Goal: Task Accomplishment & Management: Complete application form

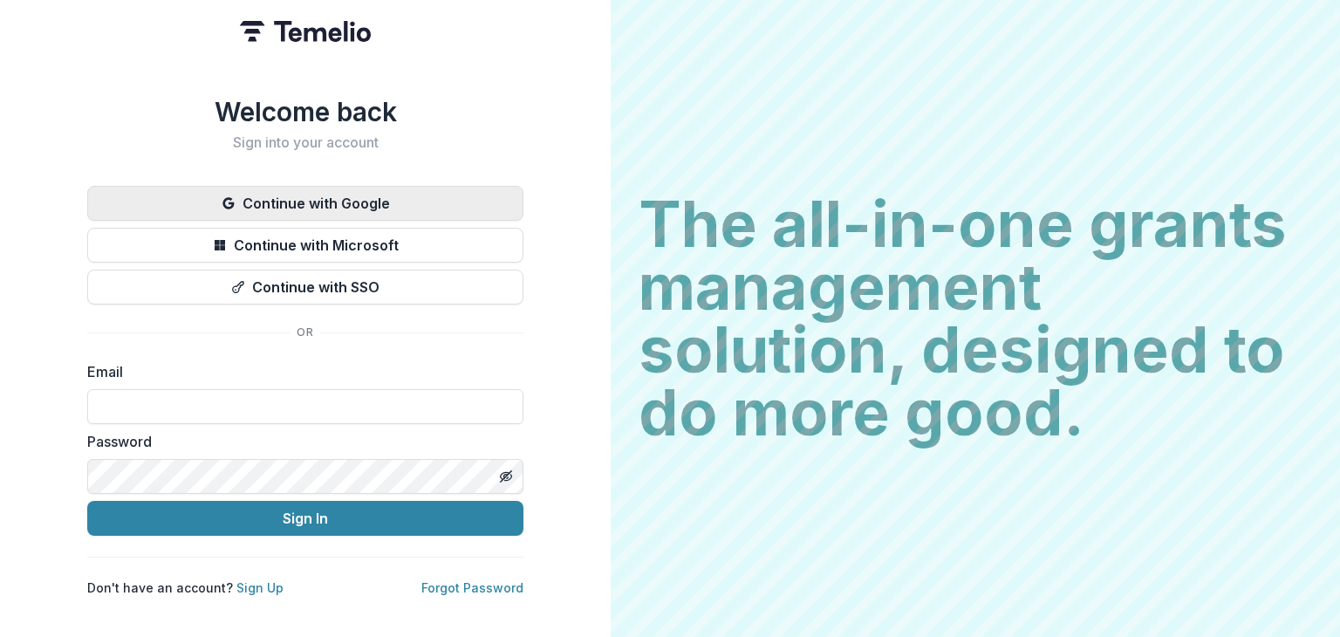
click at [286, 191] on button "Continue with Google" at bounding box center [305, 203] width 436 height 35
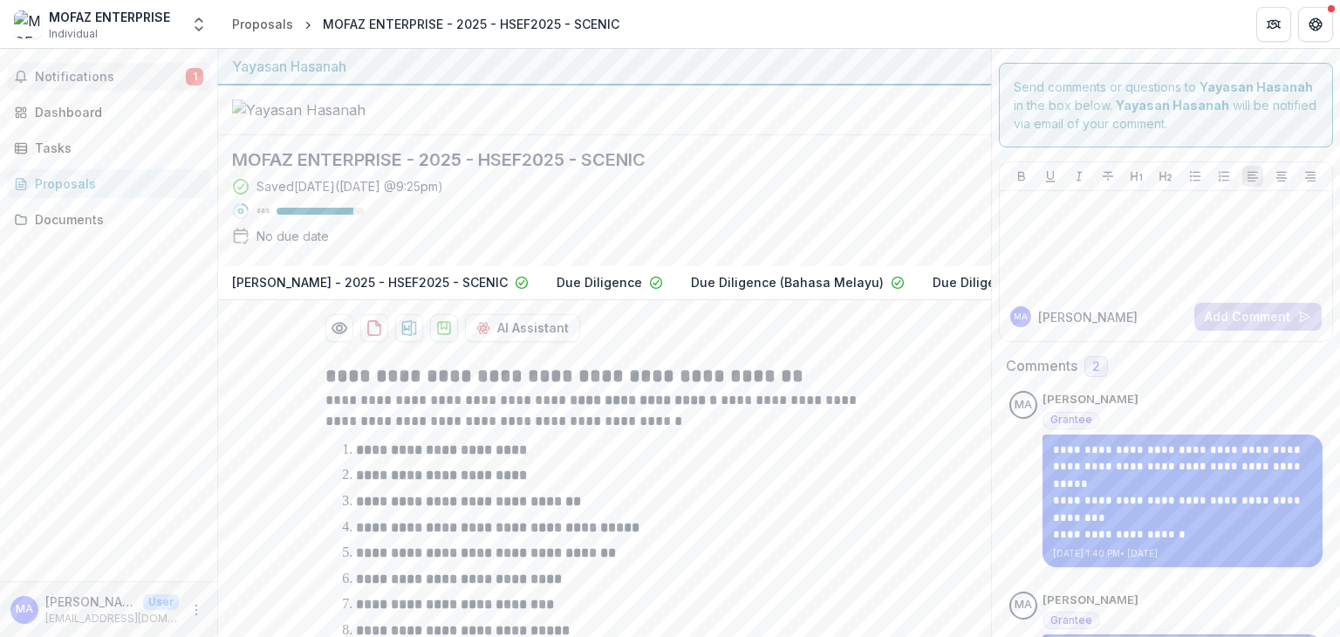
click at [59, 72] on span "Notifications" at bounding box center [110, 77] width 151 height 15
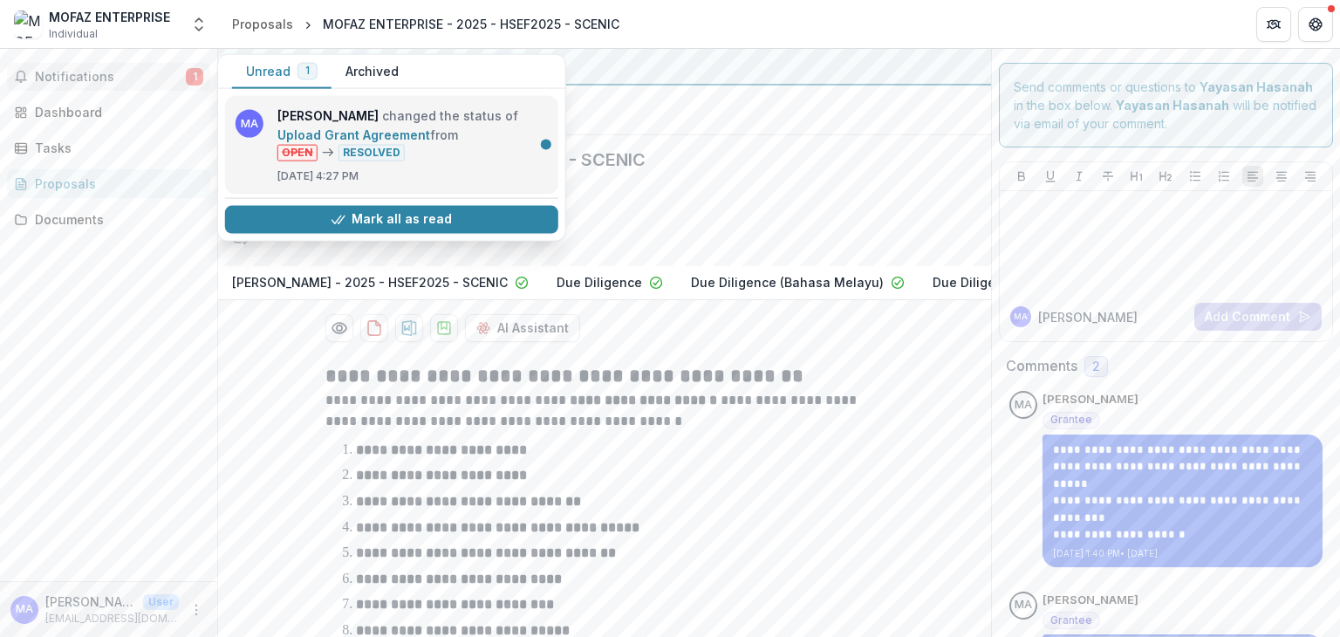
click at [430, 142] on link "Upload Grant Agreement" at bounding box center [353, 134] width 153 height 15
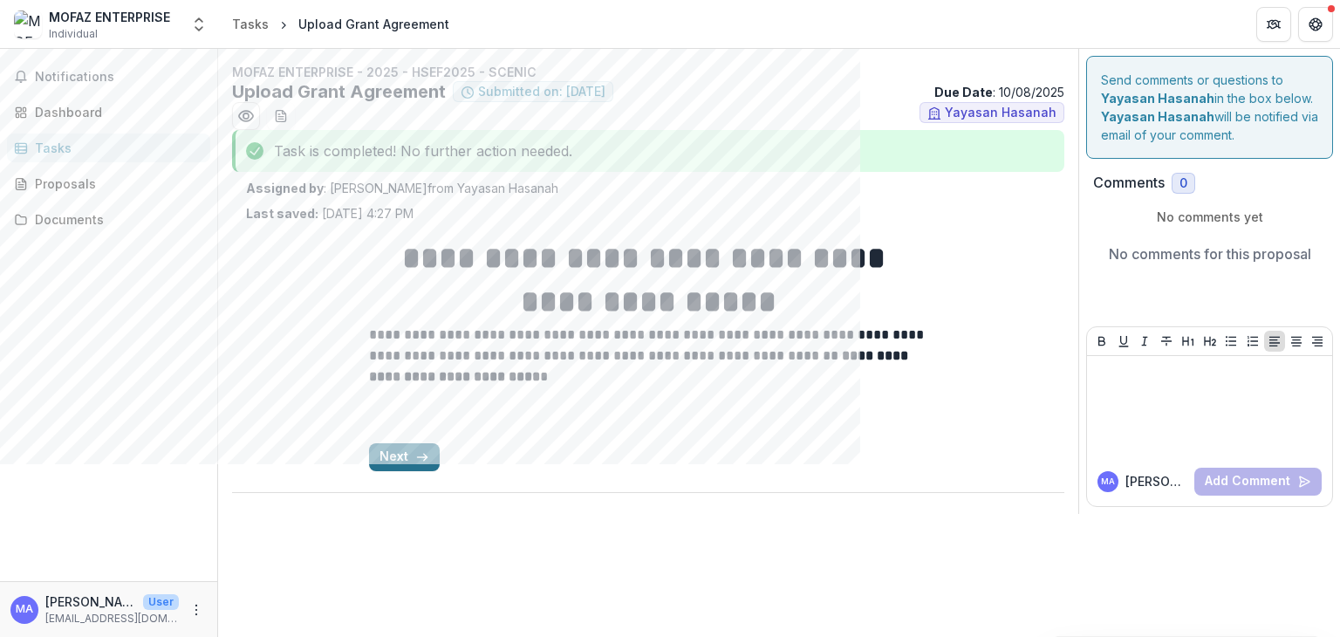
click at [388, 460] on button "Next" at bounding box center [404, 457] width 71 height 28
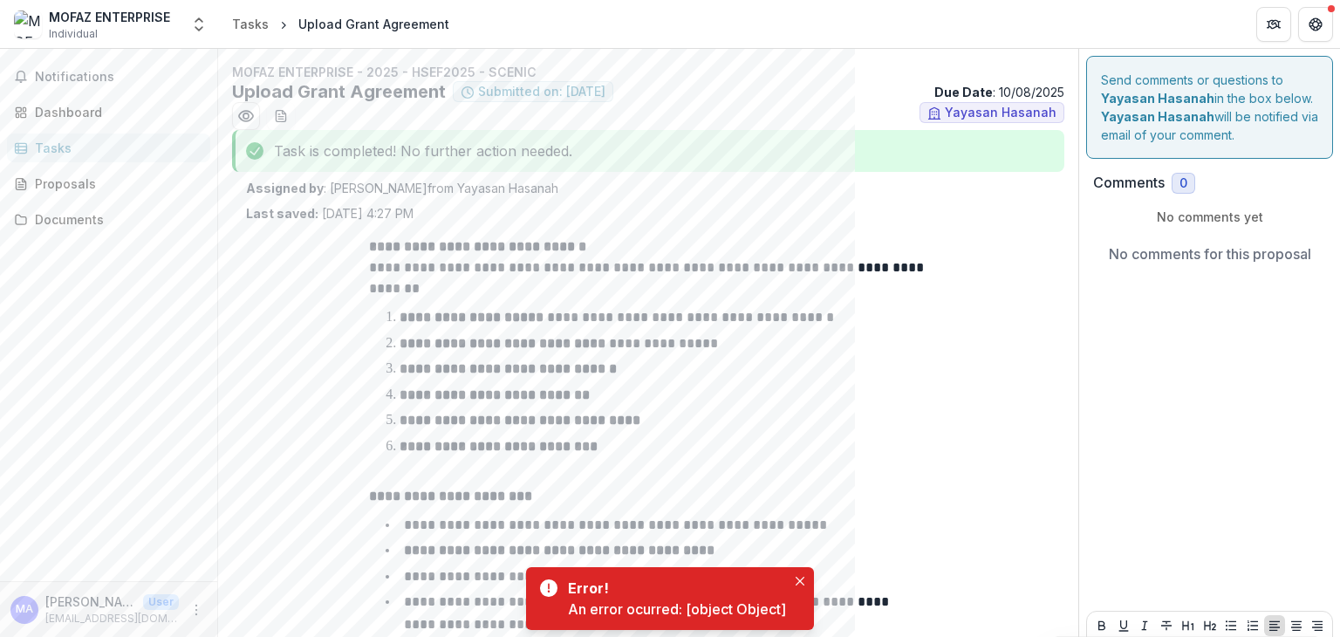
drag, startPoint x: 1339, startPoint y: 154, endPoint x: 1339, endPoint y: 324, distance: 169.2
click at [1339, 324] on div "**********" at bounding box center [779, 343] width 1122 height 588
click at [1252, 325] on div "Send comments or questions to Yayasan Hasanah in the box below. Yayasan Hasanah…" at bounding box center [1209, 423] width 261 height 749
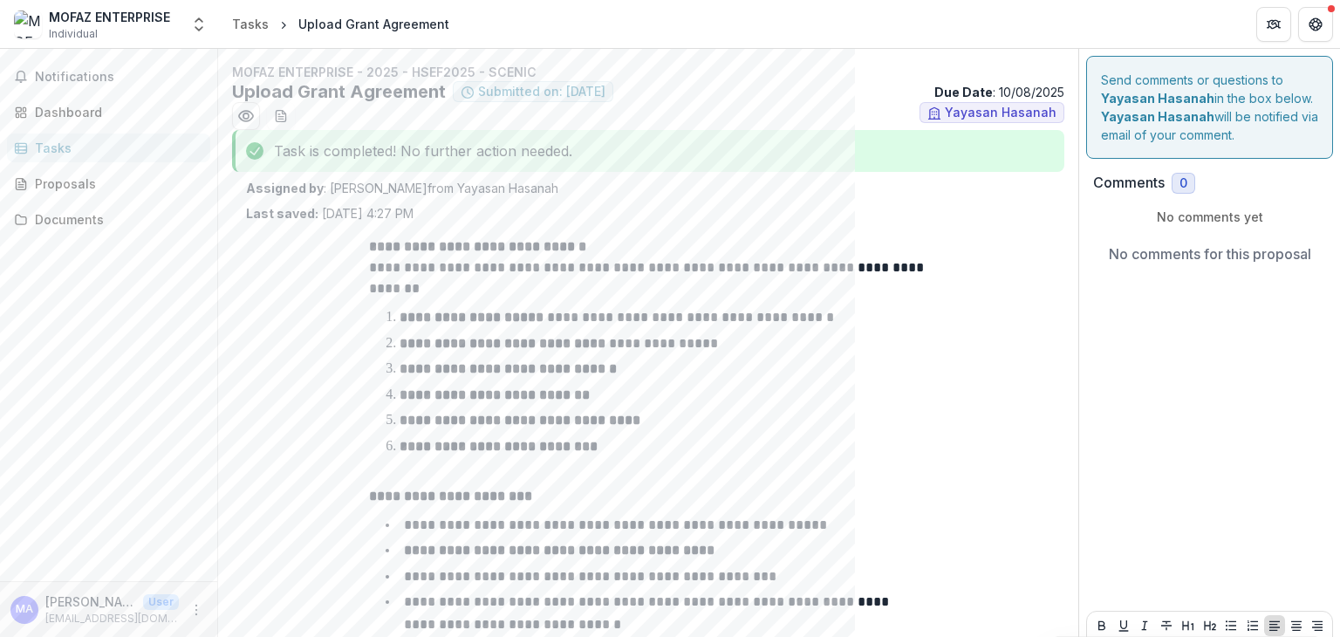
drag, startPoint x: 1339, startPoint y: 370, endPoint x: 1339, endPoint y: 490, distance: 120.4
click at [1339, 490] on div "**********" at bounding box center [779, 343] width 1122 height 588
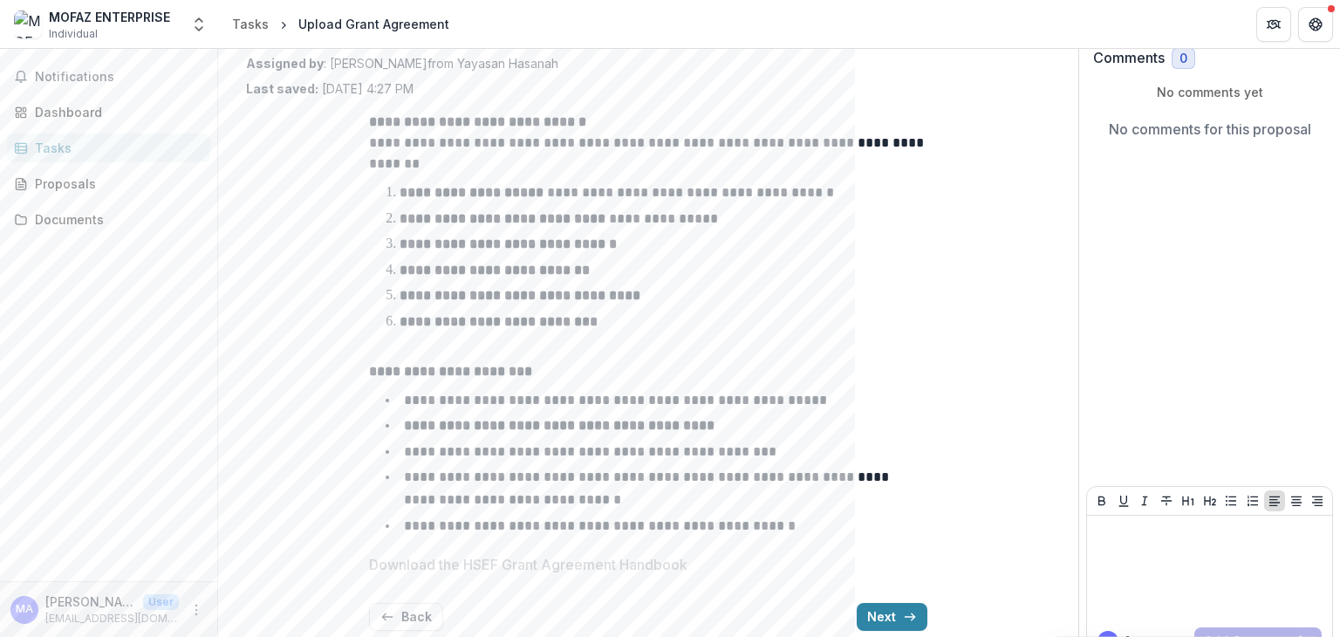
scroll to position [161, 0]
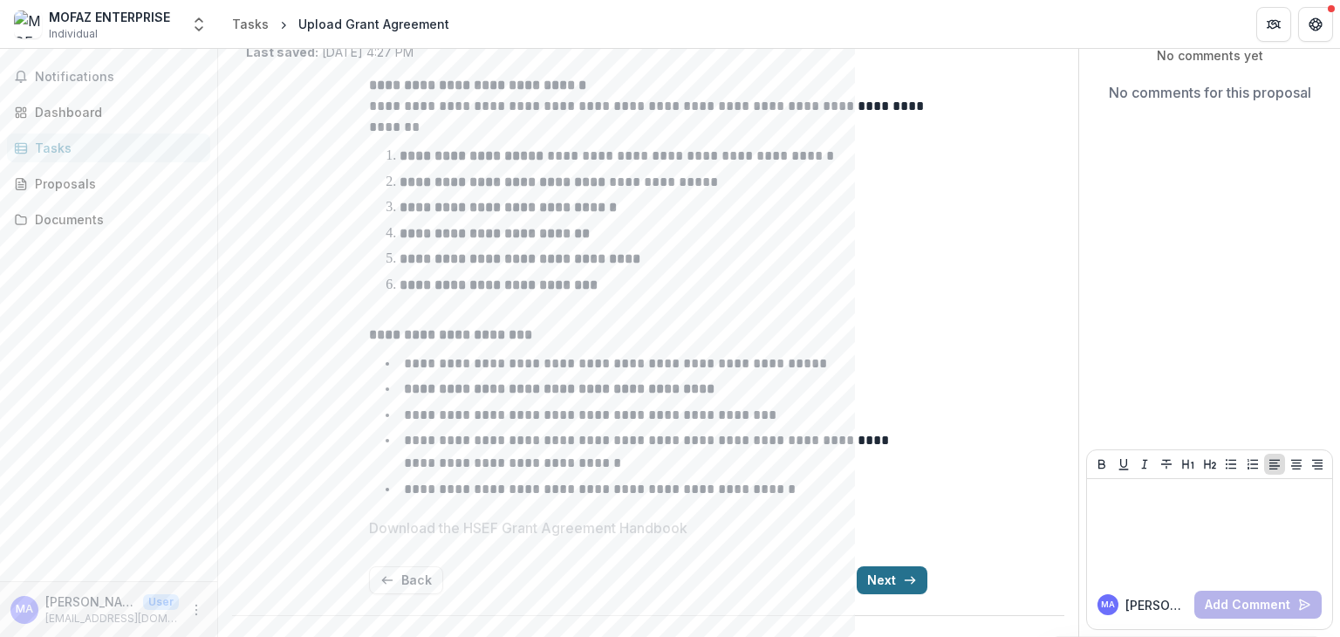
click at [890, 585] on button "Next" at bounding box center [892, 580] width 71 height 28
